Goal: Answer question/provide support

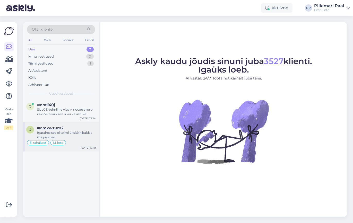
click at [75, 134] on div "Igatahes see ei toimi ükskõik kuidas ma proovin" at bounding box center [66, 134] width 59 height 9
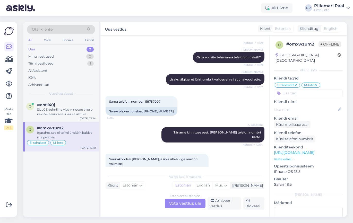
scroll to position [1928, 0]
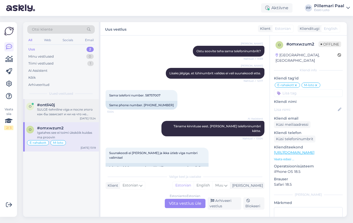
click at [63, 112] on div "SULGE-tehniline viga и после этого как-бы зависает и ни на что не реагирует, кр…" at bounding box center [66, 111] width 59 height 9
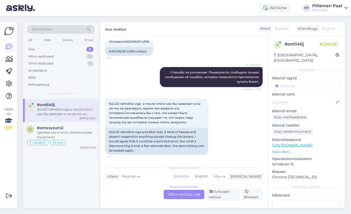
scroll to position [191, 0]
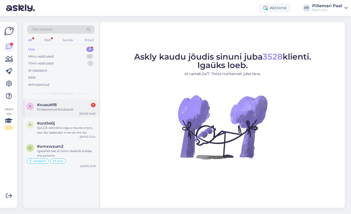
click at [68, 108] on div "Ei kasutanud kordusost" at bounding box center [66, 109] width 59 height 5
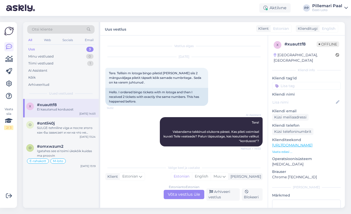
scroll to position [83, 0]
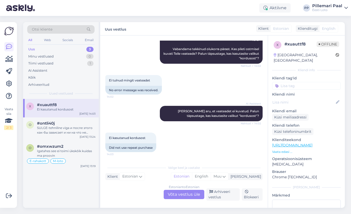
click at [180, 196] on div "Estonian to Estonian Võta vestlus üle" at bounding box center [184, 194] width 41 height 9
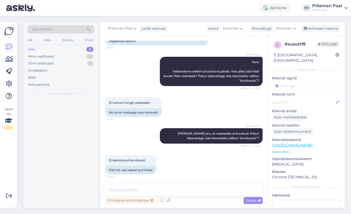
scroll to position [60, 0]
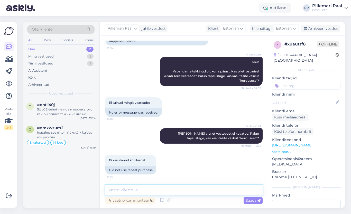
click at [174, 189] on textarea at bounding box center [183, 190] width 157 height 11
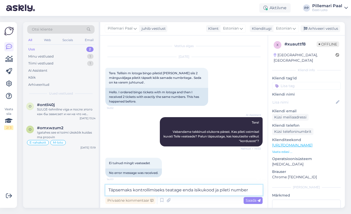
type textarea "Täpsemaks kontrollimiseks teatage enda isikukood ja pileti number."
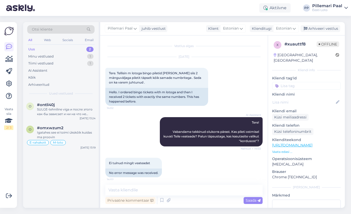
click at [306, 82] on input at bounding box center [306, 86] width 69 height 8
type input "b"
type input "m-loto"
click at [307, 98] on span "M-loto" at bounding box center [307, 99] width 10 height 3
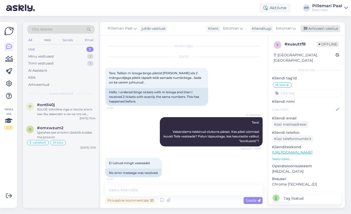
click at [318, 29] on div "Arhiveeri vestlus" at bounding box center [321, 28] width 40 height 7
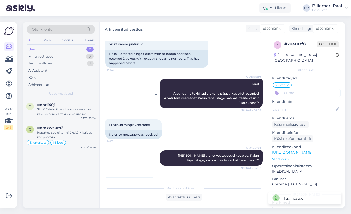
scroll to position [63, 0]
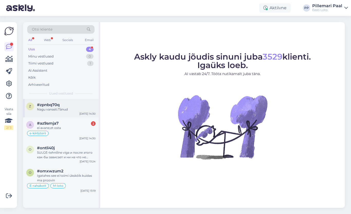
click at [54, 106] on span "#zpnbq70q" at bounding box center [48, 105] width 23 height 5
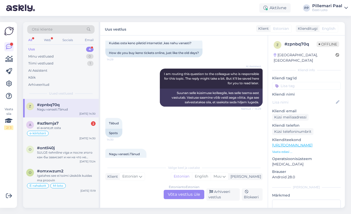
scroll to position [152, 0]
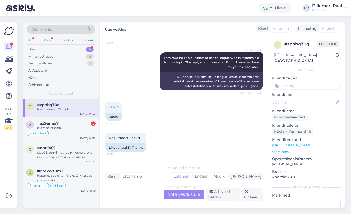
click at [47, 29] on span "Otsi kliente" at bounding box center [42, 29] width 21 height 5
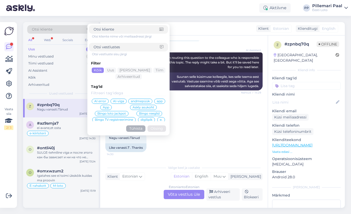
click at [115, 46] on input at bounding box center [127, 46] width 66 height 5
type input "ostan pileti"
click button "Otsing" at bounding box center [157, 129] width 19 height 6
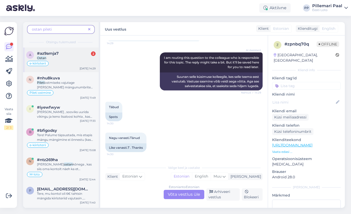
click at [64, 60] on div "Ostan" at bounding box center [66, 58] width 59 height 5
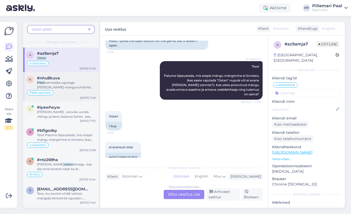
click at [60, 83] on span "ostmiseks vajutage [PERSON_NAME] mängunumbrite valimist nupule „" at bounding box center [65, 87] width 56 height 13
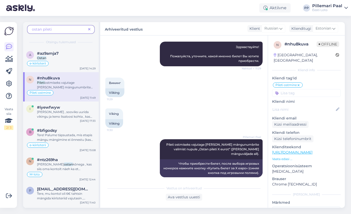
click at [32, 30] on div "ostan pileti" at bounding box center [60, 29] width 67 height 8
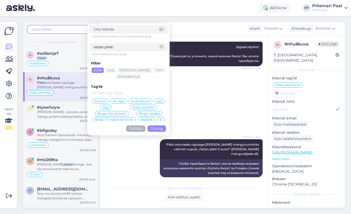
click at [47, 31] on span "ostan pileti" at bounding box center [42, 29] width 20 height 5
drag, startPoint x: 56, startPoint y: 30, endPoint x: 33, endPoint y: 31, distance: 22.9
click at [33, 31] on span "ostan pileti" at bounding box center [59, 29] width 54 height 5
drag, startPoint x: 118, startPoint y: 49, endPoint x: 84, endPoint y: 48, distance: 33.4
click at [84, 48] on div "ostan pileti Otsi kliente nime või meiliaadressi järgi ostan pileti Otsi vestlu…" at bounding box center [61, 115] width 77 height 186
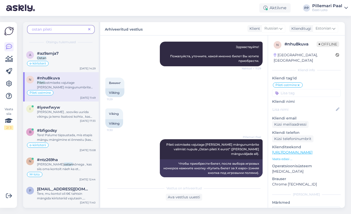
click at [63, 29] on span "ostan pileti" at bounding box center [59, 29] width 54 height 5
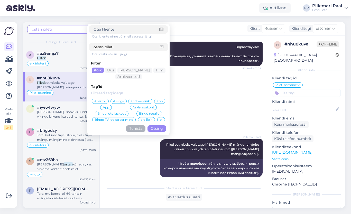
drag, startPoint x: 118, startPoint y: 49, endPoint x: 90, endPoint y: 44, distance: 28.4
click at [90, 44] on div "ostan pileti" at bounding box center [128, 47] width 79 height 8
type input "keno pileti ost"
click button "Otsing" at bounding box center [157, 129] width 19 height 6
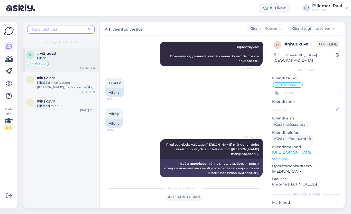
click at [65, 59] on div "Pileti *" at bounding box center [66, 58] width 59 height 5
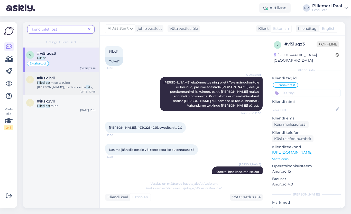
click at [64, 80] on div "Pileti ost miseks tuleb [PERSON_NAME], mida soovite ost a, märkida numbrid ja l…" at bounding box center [66, 84] width 59 height 9
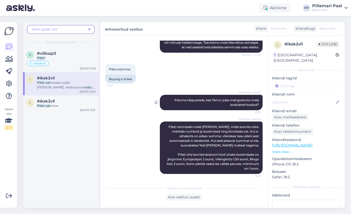
scroll to position [81, 0]
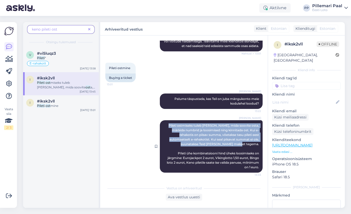
drag, startPoint x: 177, startPoint y: 125, endPoint x: 259, endPoint y: 145, distance: 84.9
click at [259, 145] on div "[PERSON_NAME] Pileti ostmiseks tuleb [PERSON_NAME], mida soovite osta, märkida …" at bounding box center [211, 146] width 103 height 52
copy span "Pileti ostmiseks tuleb [PERSON_NAME], mida soovite osta, märkida numbrid ja loo…"
click at [89, 28] on icon at bounding box center [89, 30] width 2 height 4
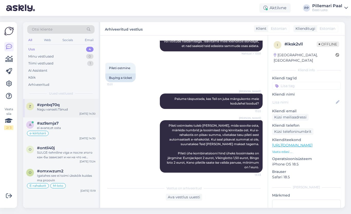
click at [57, 107] on span "#zpnbq70q" at bounding box center [48, 105] width 23 height 5
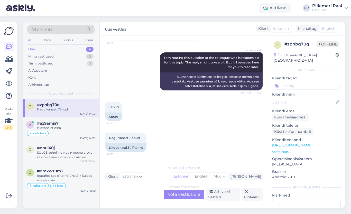
click at [176, 195] on div "Estonian to Estonian Võta vestlus üle" at bounding box center [184, 194] width 41 height 9
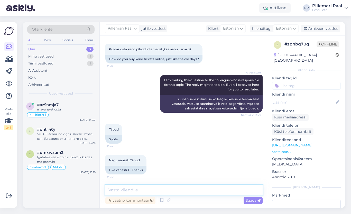
click at [155, 190] on textarea at bounding box center [183, 190] width 157 height 11
paste textarea "Pileti ostmiseks tuleb [PERSON_NAME], mida soovite osta, märkida numbrid ja loo…"
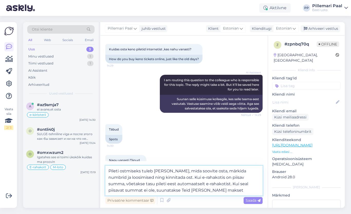
scroll to position [149, 0]
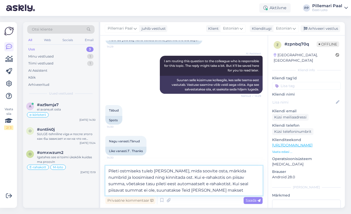
click at [235, 193] on textarea "Pileti ostmiseks tuleb [PERSON_NAME], mida soovite osta, märkida numbrid ja loo…" at bounding box center [183, 181] width 157 height 30
type textarea "Pileti ostmiseks tuleb [PERSON_NAME], mida soovite osta, märkida numbrid ja loo…"
click at [254, 201] on span "Saada" at bounding box center [253, 200] width 15 height 5
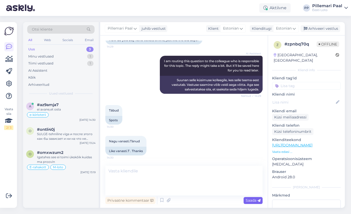
scroll to position [171, 0]
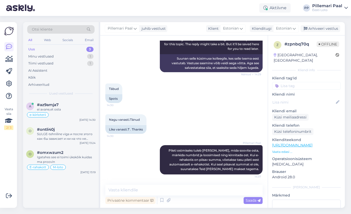
click at [285, 82] on input at bounding box center [306, 86] width 69 height 8
type input "pileti os"
click at [288, 98] on span "Pileti ostmine" at bounding box center [292, 99] width 21 height 3
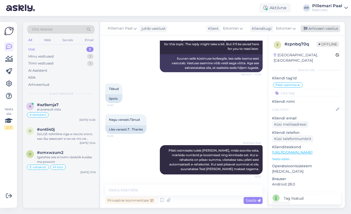
click at [317, 30] on div "Arhiveeri vestlus" at bounding box center [321, 28] width 40 height 7
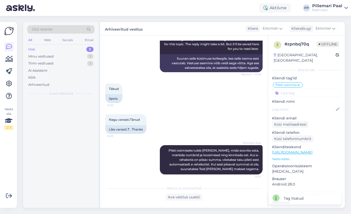
scroll to position [172, 0]
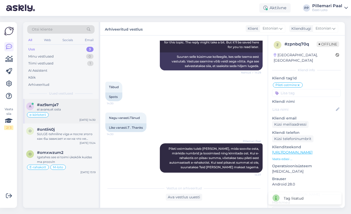
click at [70, 112] on div "e-kiirloterii" at bounding box center [60, 115] width 69 height 6
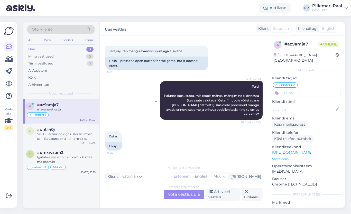
scroll to position [762, 0]
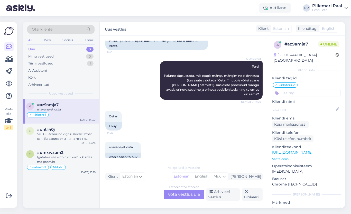
click at [187, 193] on div "Estonian to Estonian Võta vestlus üle" at bounding box center [184, 194] width 41 height 9
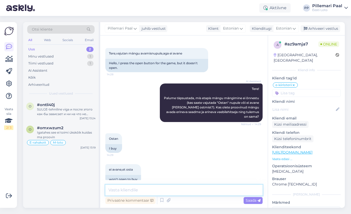
click at [179, 188] on textarea at bounding box center [183, 190] width 157 height 11
paste textarea "Soovitame kustutada veebilehitseja vahemälu ja proovida uuesti. Lisaks soovitam…"
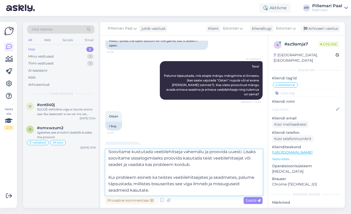
scroll to position [0, 0]
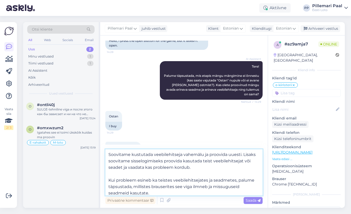
drag, startPoint x: 243, startPoint y: 155, endPoint x: 244, endPoint y: 167, distance: 12.2
click at [244, 167] on textarea "Soovitame kustutada veebilehitseja vahemälu ja proovida uuesti. Lisaks soovitam…" at bounding box center [183, 172] width 157 height 46
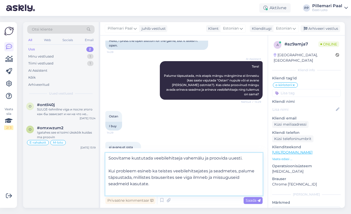
type textarea "Soovitame kustutada veebilehitseja vahemälu ja proovida uuesti. Kui probleem es…"
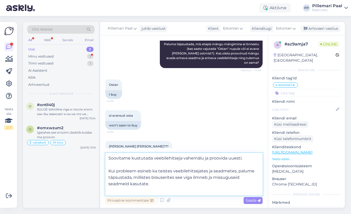
click at [163, 184] on textarea "Soovitame kustutada veebilehitseja vahemälu ja proovida uuesti. Kui probleem es…" at bounding box center [183, 174] width 157 height 43
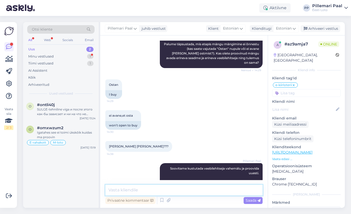
scroll to position [812, 0]
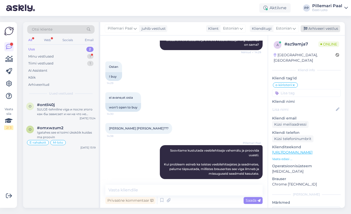
click at [317, 29] on div "Arhiveeri vestlus" at bounding box center [321, 28] width 40 height 7
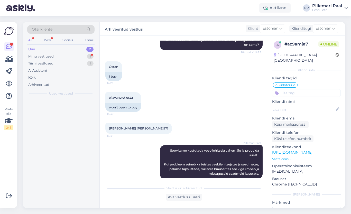
scroll to position [814, 0]
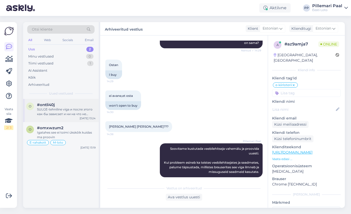
click at [61, 112] on div "SULGE-tehniline viga и после этого как-бы зависает и ни на что не реагирует, кр…" at bounding box center [66, 111] width 59 height 9
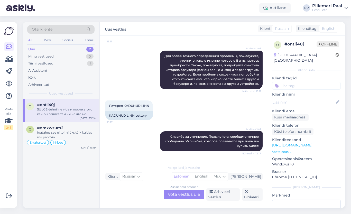
scroll to position [191, 0]
